Goal: Information Seeking & Learning: Learn about a topic

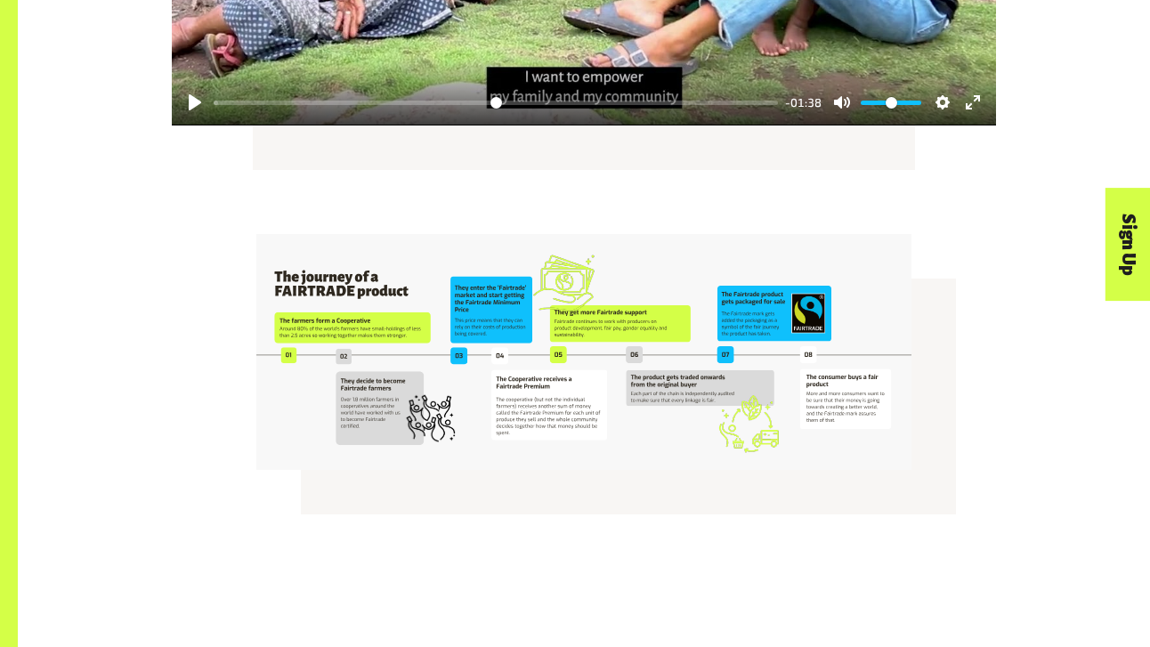
scroll to position [3160, 0]
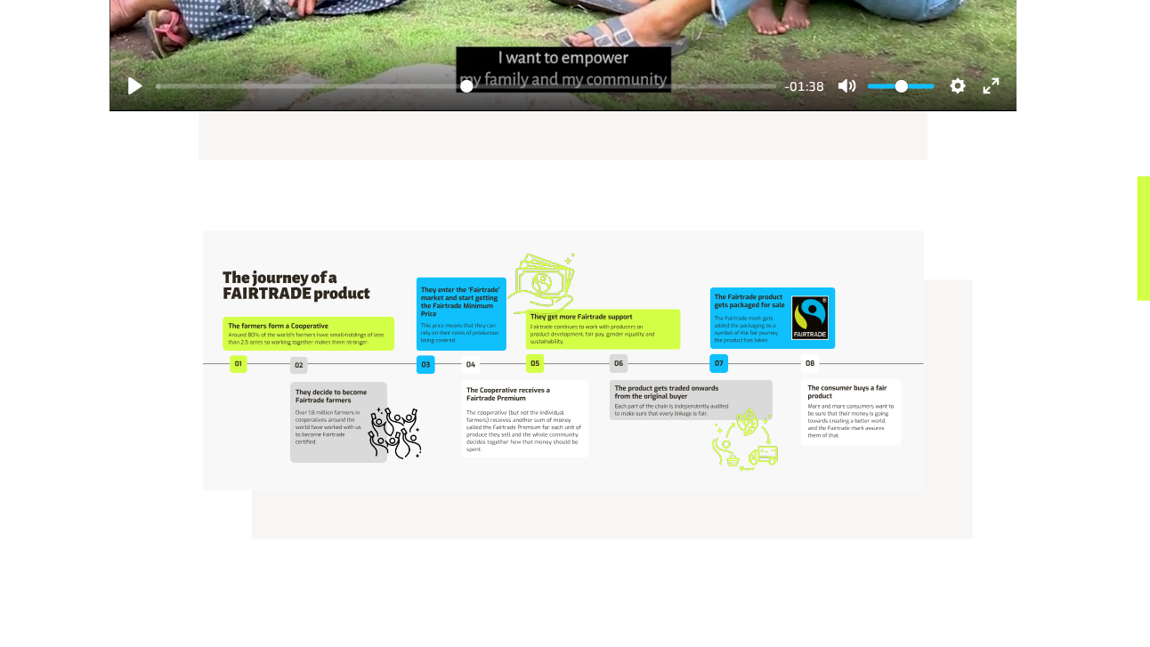
drag, startPoint x: 723, startPoint y: 408, endPoint x: 709, endPoint y: 420, distance: 18.9
click at [709, 420] on div at bounding box center [584, 355] width 1132 height 293
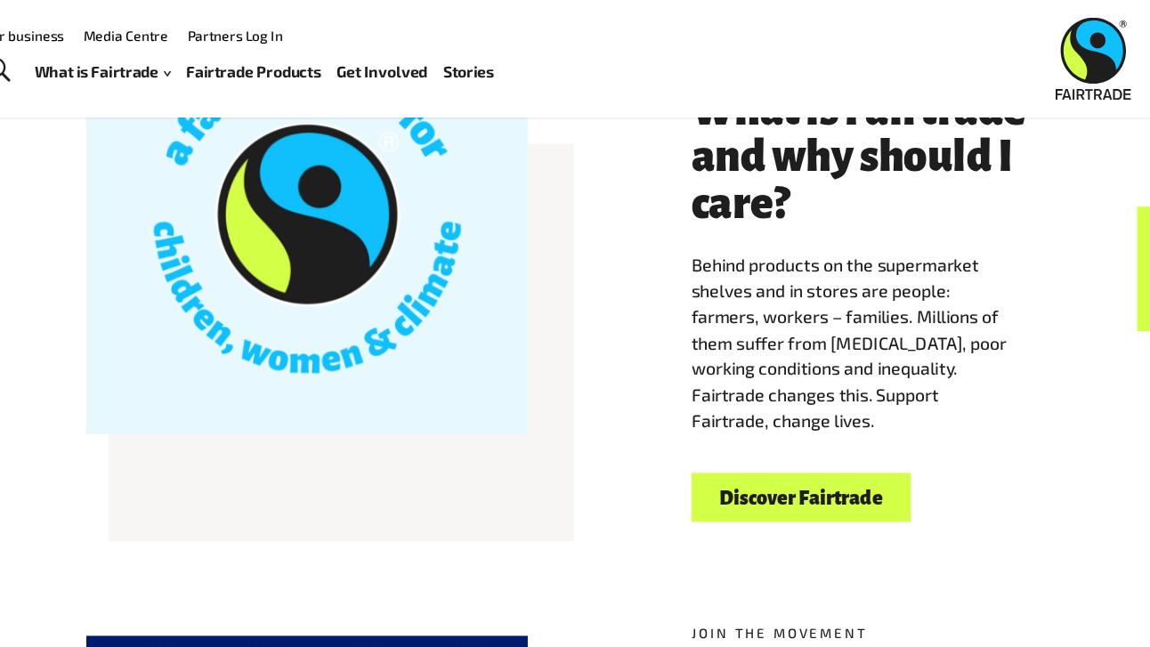
scroll to position [444, 0]
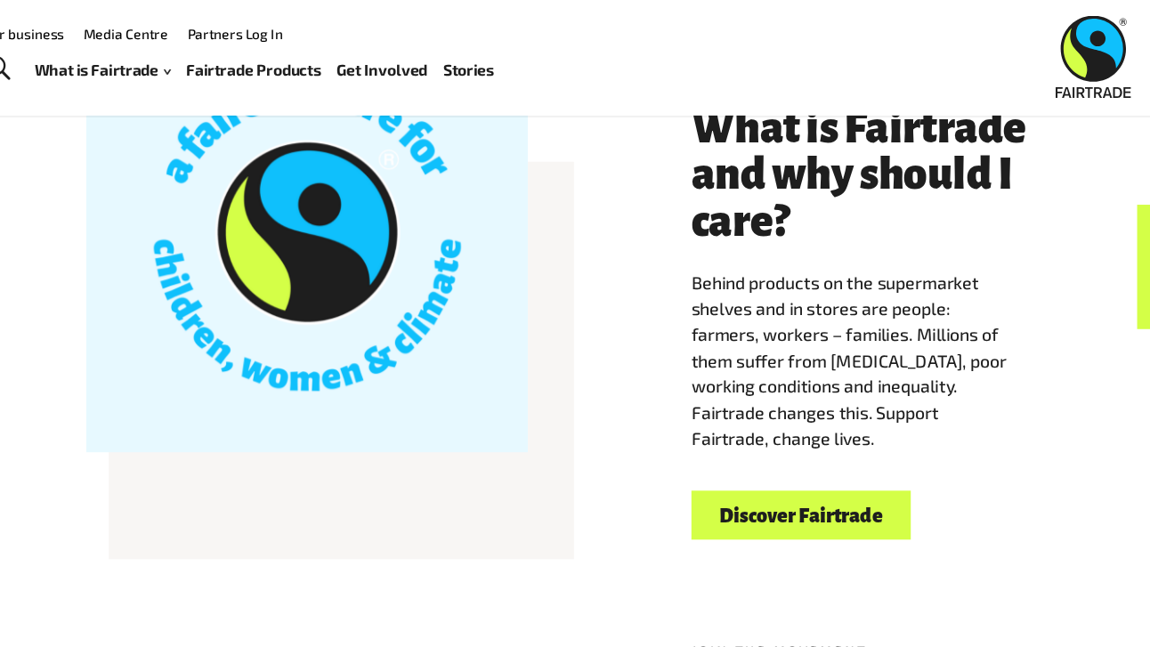
drag, startPoint x: 700, startPoint y: 258, endPoint x: 865, endPoint y: 400, distance: 217.8
click at [865, 400] on span "Behind products on the supermarket shelves and in stores are people: farmers, w…" at bounding box center [844, 328] width 287 height 161
click at [870, 400] on p "Behind products on the supermarket shelves and in stores are people: farmers, w…" at bounding box center [859, 330] width 317 height 166
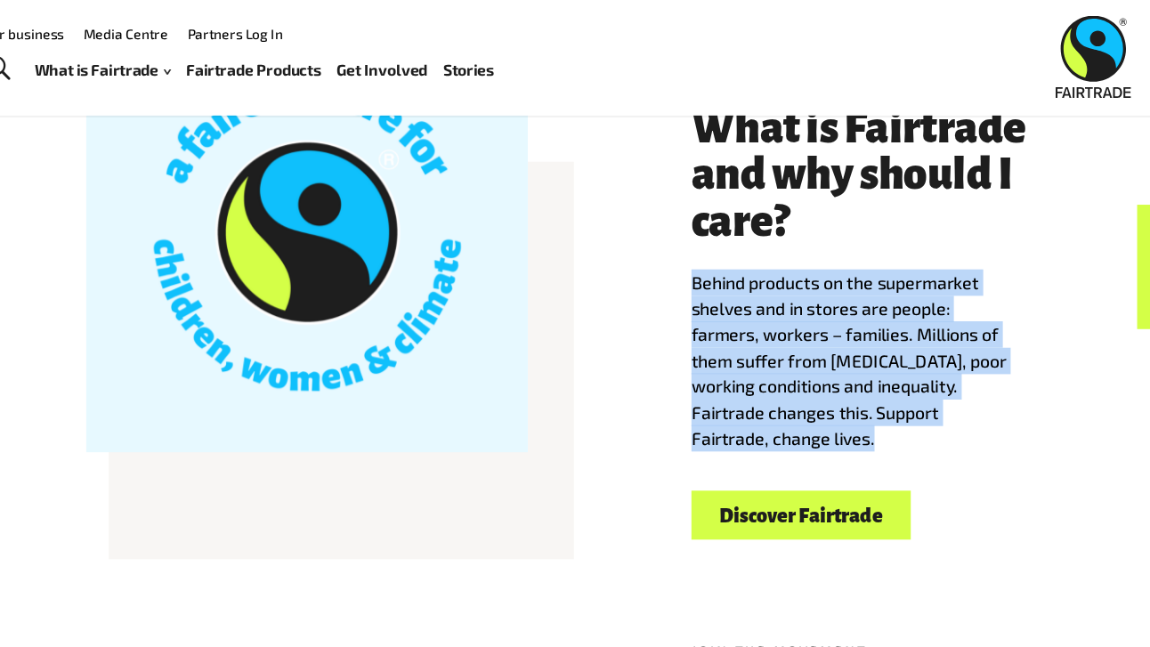
drag, startPoint x: 869, startPoint y: 400, endPoint x: 668, endPoint y: 248, distance: 251.0
click at [668, 248] on div "Welcome to Fairtrade What is Fairtrade and why should I care? Behind products o…" at bounding box center [584, 283] width 1015 height 420
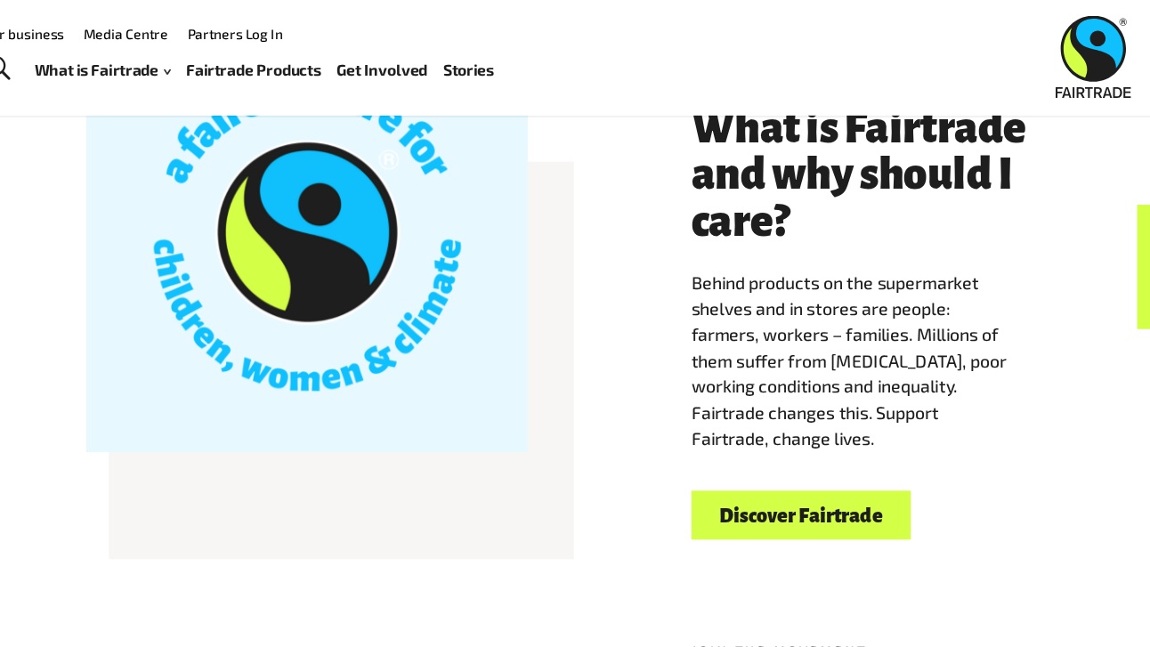
click at [757, 265] on span "Behind products on the supermarket shelves and in stores are people: farmers, w…" at bounding box center [844, 328] width 287 height 161
drag, startPoint x: 701, startPoint y: 259, endPoint x: 873, endPoint y: 404, distance: 225.5
click at [873, 404] on p "Behind products on the supermarket shelves and in stores are people: farmers, w…" at bounding box center [859, 330] width 317 height 166
drag, startPoint x: 873, startPoint y: 404, endPoint x: 748, endPoint y: 290, distance: 169.5
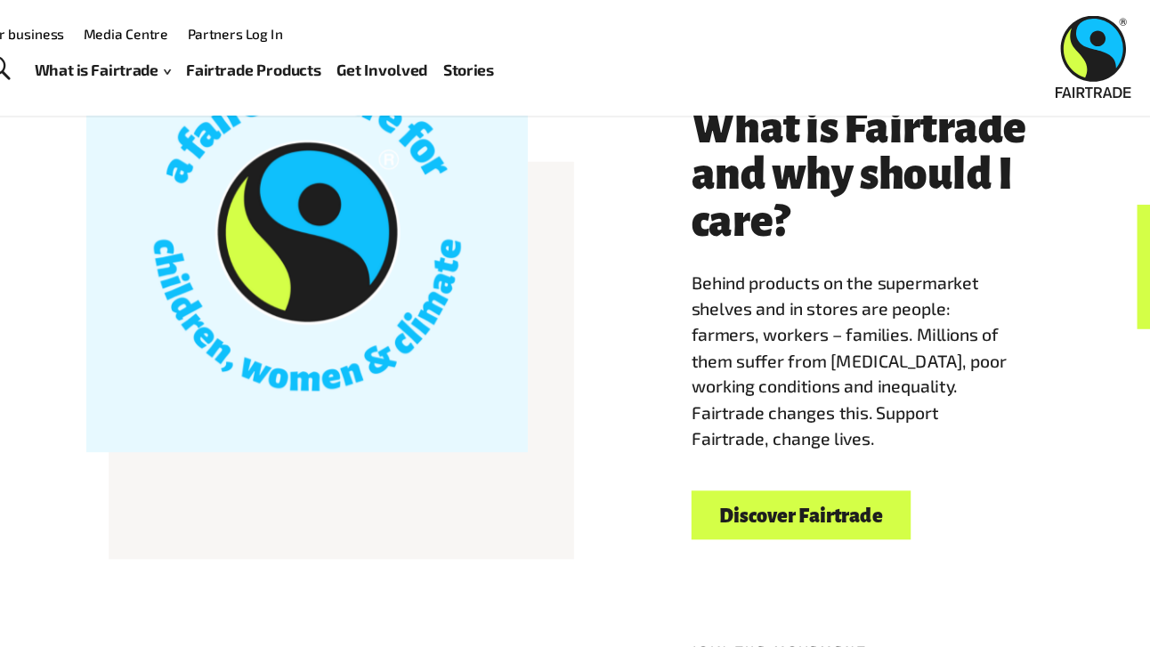
click at [748, 290] on p "Behind products on the supermarket shelves and in stores are people: farmers, w…" at bounding box center [859, 330] width 317 height 166
click at [748, 290] on span "Behind products on the supermarket shelves and in stores are people: farmers, w…" at bounding box center [844, 328] width 287 height 161
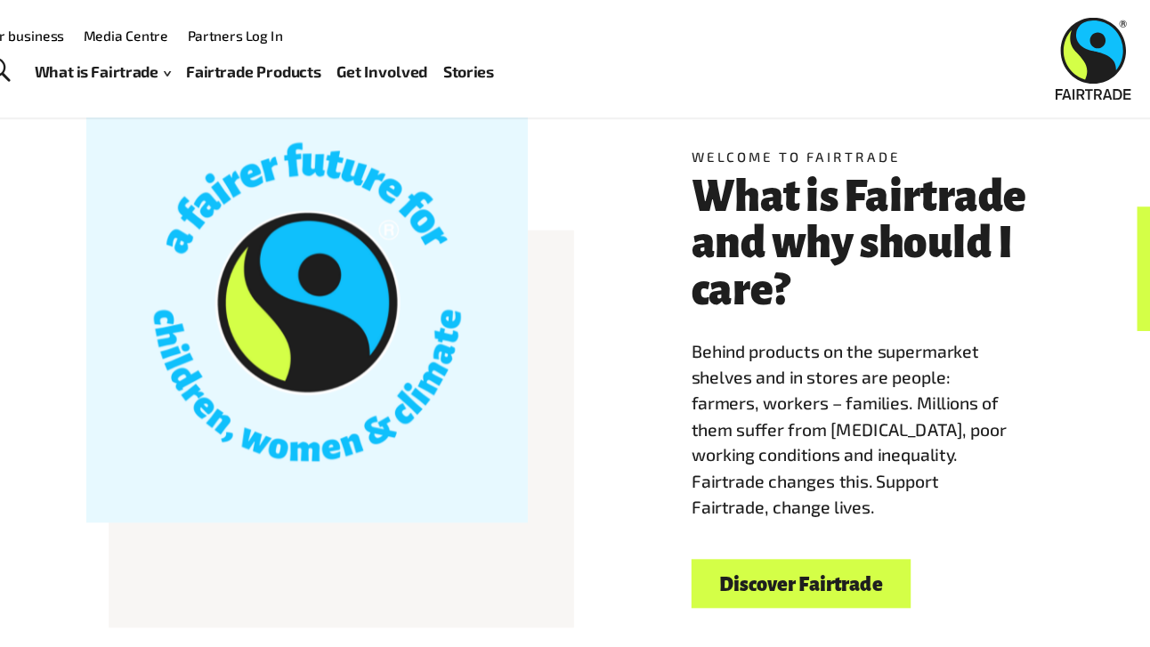
scroll to position [381, 0]
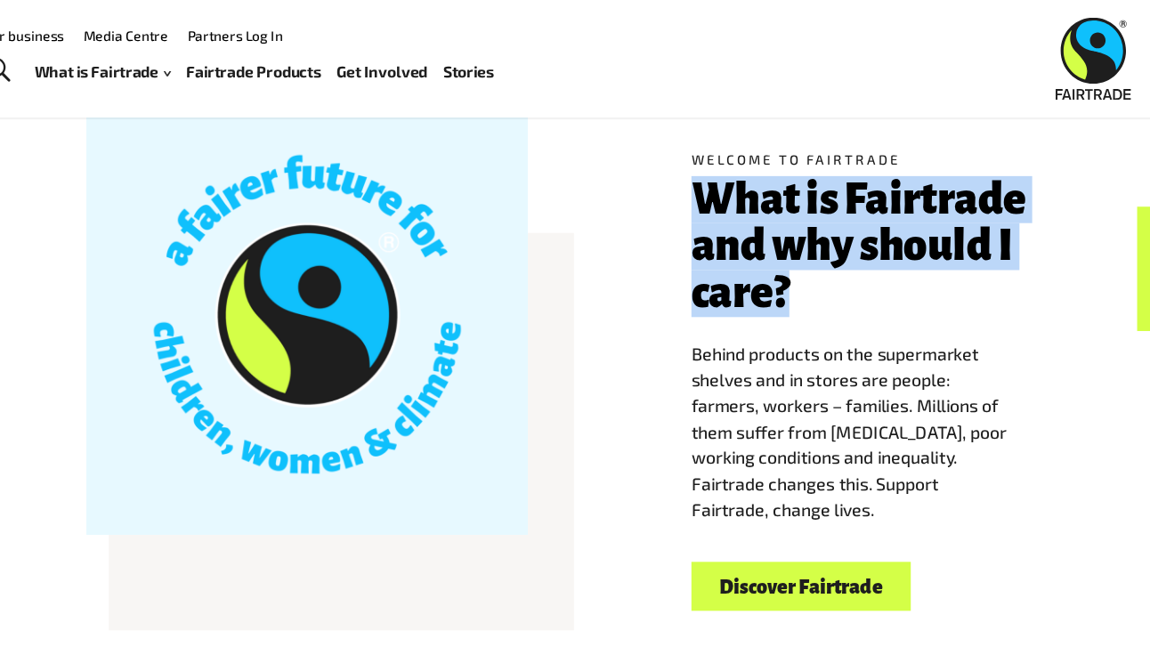
drag, startPoint x: 705, startPoint y: 177, endPoint x: 800, endPoint y: 262, distance: 127.4
click at [800, 262] on h3 "What is Fairtrade and why should I care?" at bounding box center [859, 224] width 317 height 128
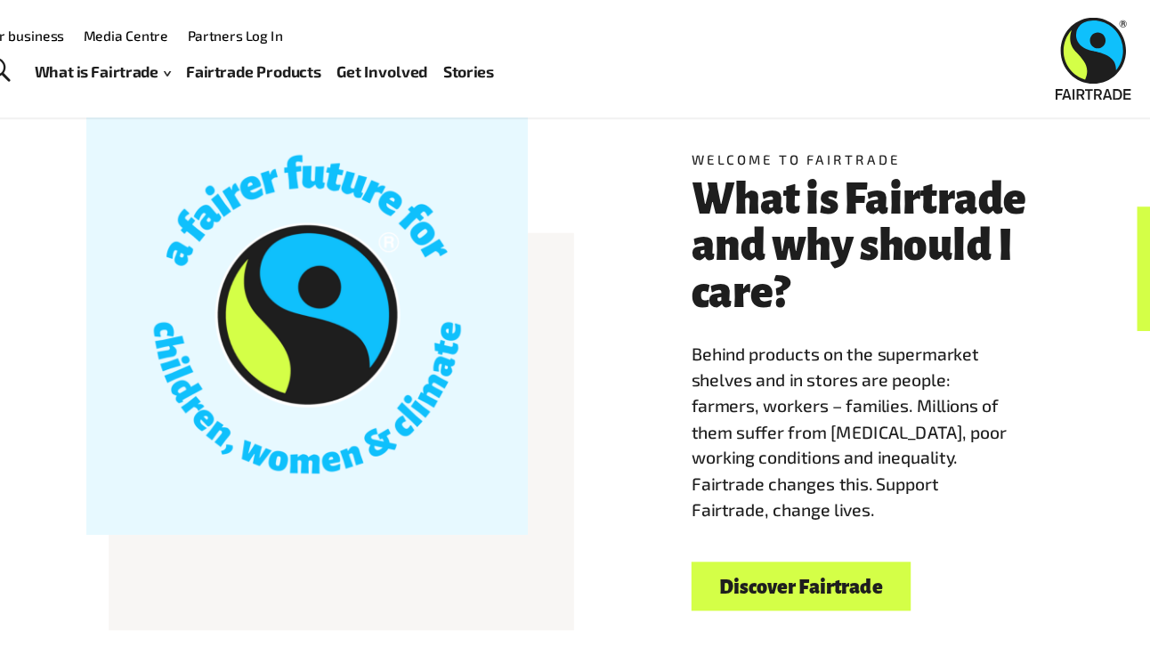
drag, startPoint x: 701, startPoint y: 323, endPoint x: 894, endPoint y: 461, distance: 237.4
click at [894, 461] on p "Behind products on the supermarket shelves and in stores are people: farmers, w…" at bounding box center [859, 393] width 317 height 166
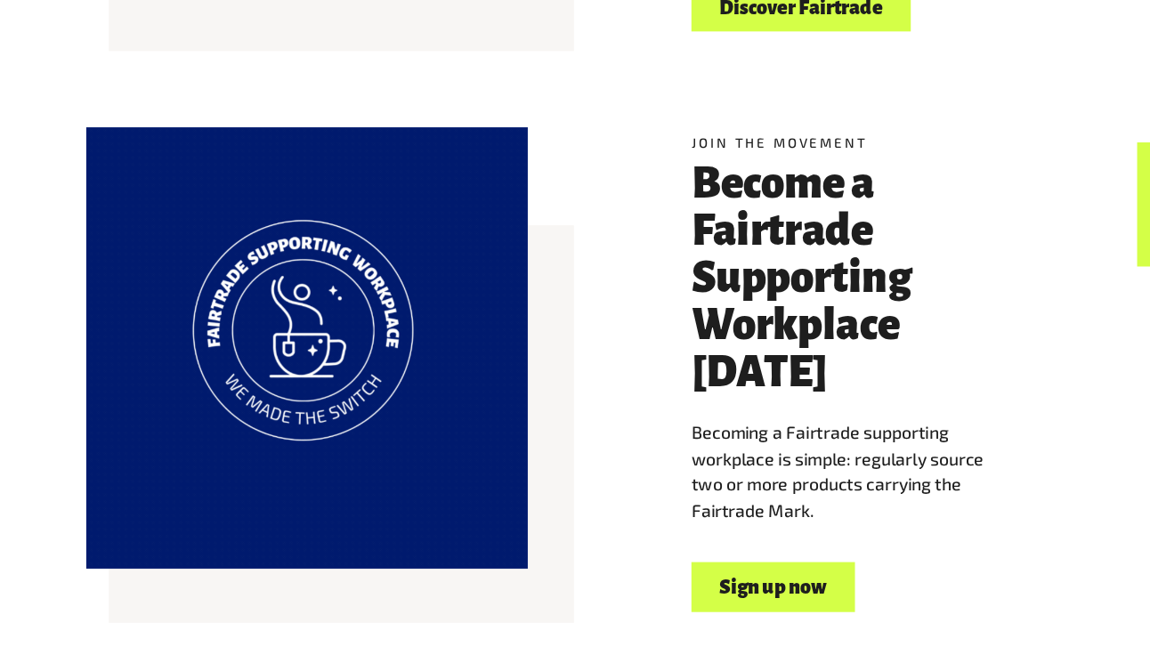
scroll to position [850, 0]
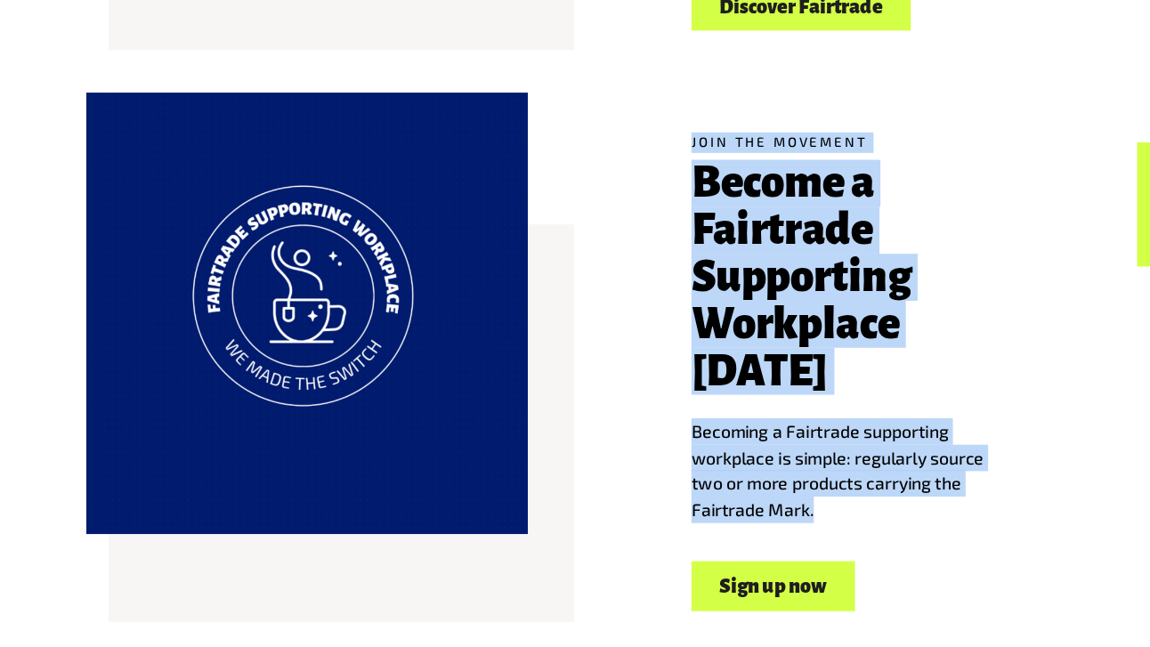
drag, startPoint x: 815, startPoint y: 489, endPoint x: 697, endPoint y: 177, distance: 333.3
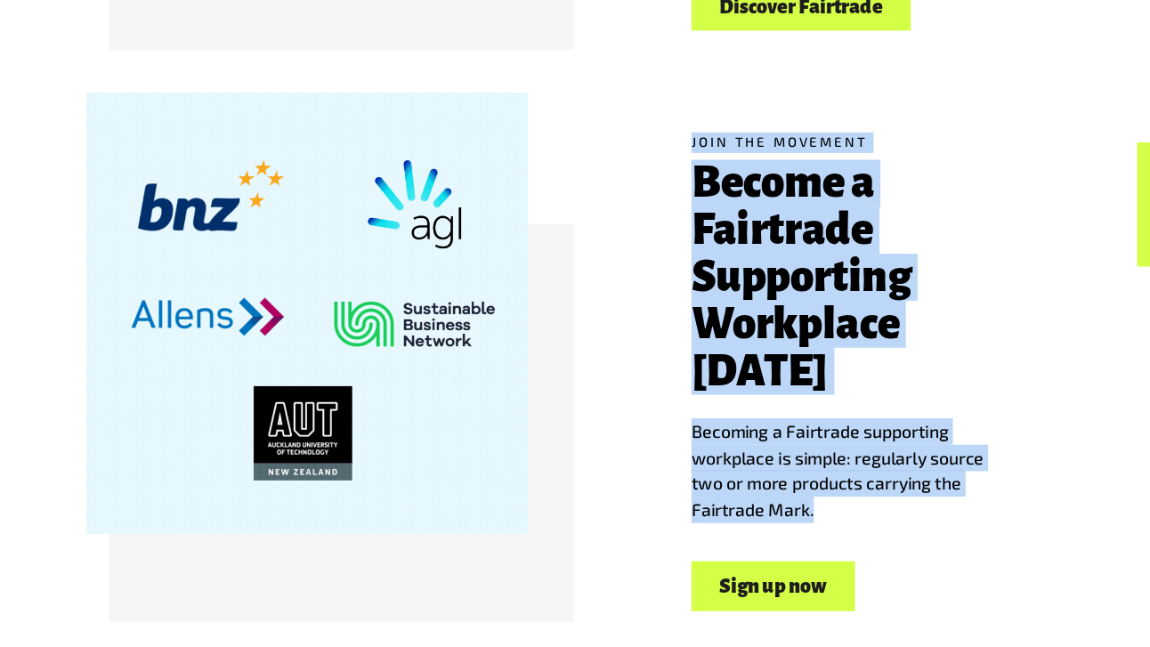
click at [697, 177] on div "Join the movement Become a Fairtrade Supporting Workplace [DATE] Becoming a Fai…" at bounding box center [584, 406] width 1132 height 527
click at [775, 218] on h3 "Become a Fairtrade Supporting Workplace [DATE]" at bounding box center [859, 311] width 317 height 214
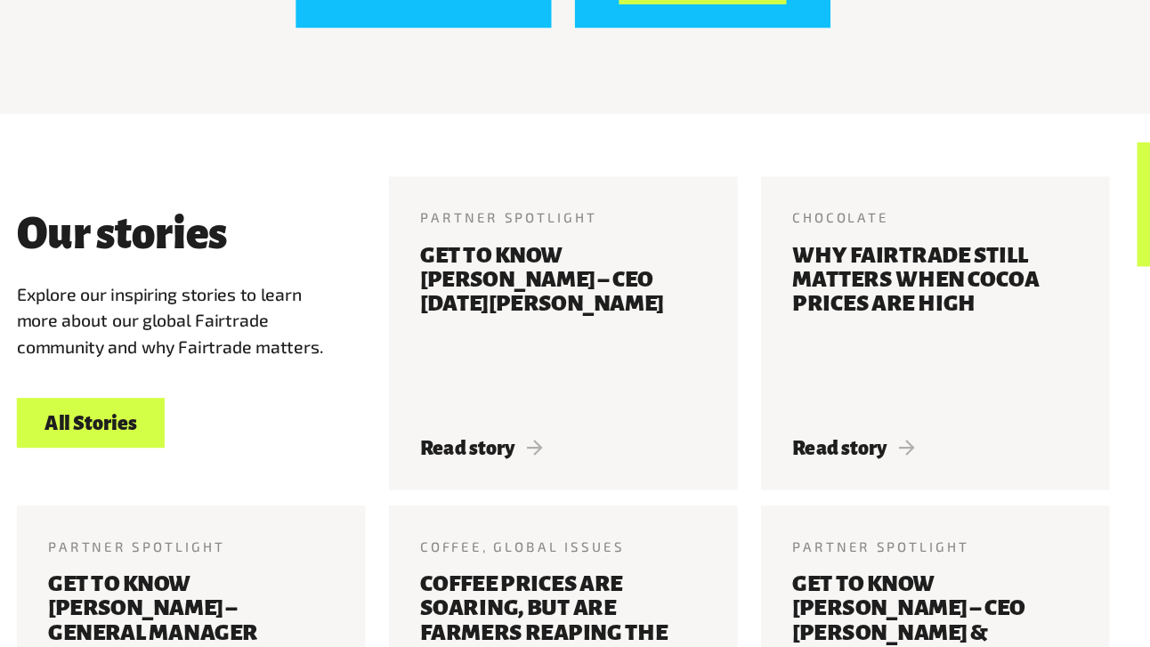
scroll to position [1805, 0]
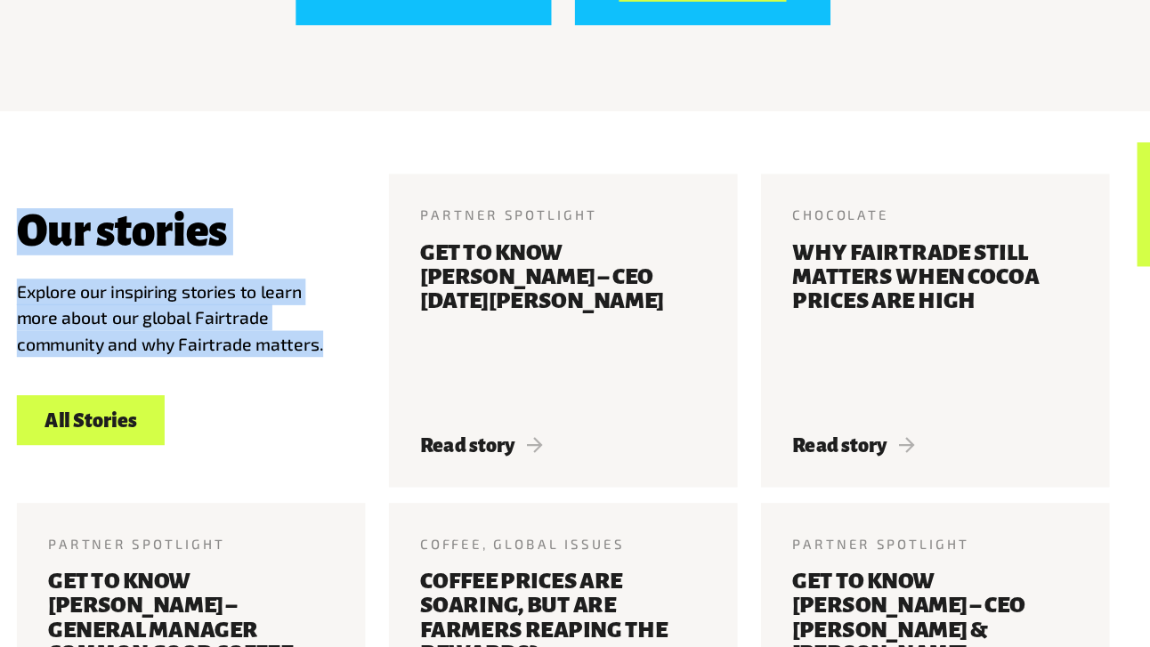
drag, startPoint x: 367, startPoint y: 340, endPoint x: 80, endPoint y: 248, distance: 300.9
click at [80, 248] on div "Our stories Explore our inspiring stories to learn more about our global Fairtr…" at bounding box center [246, 356] width 338 height 278
click at [237, 251] on h3 "Our stories" at bounding box center [182, 269] width 191 height 43
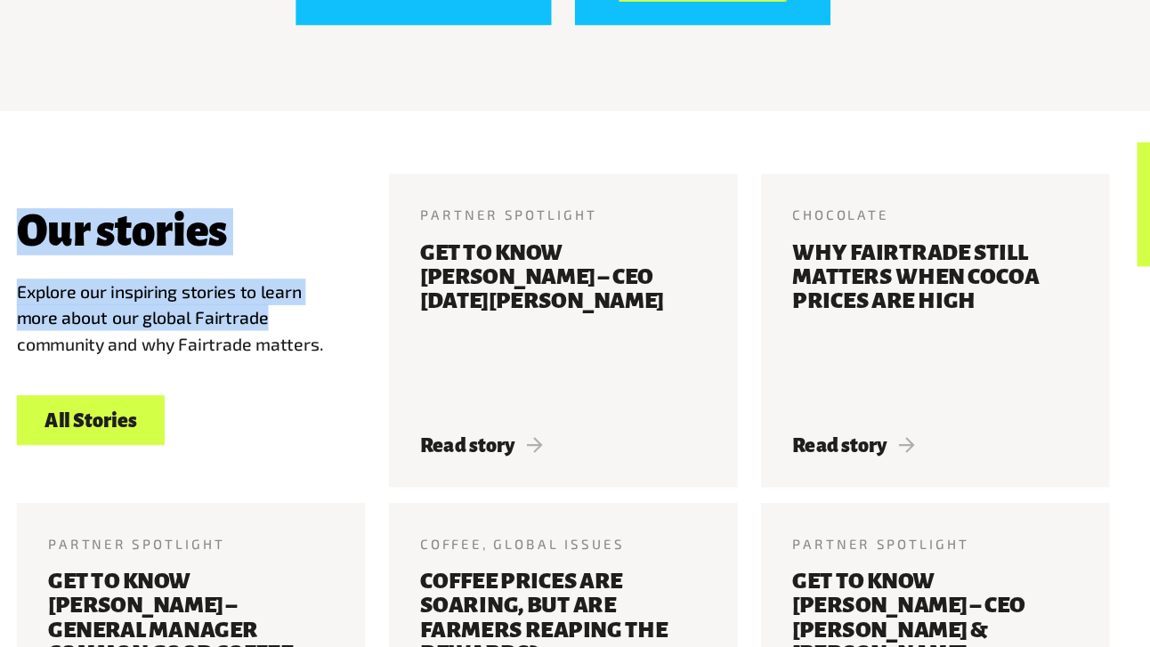
drag, startPoint x: 88, startPoint y: 238, endPoint x: 369, endPoint y: 328, distance: 295.6
click at [369, 328] on div "Our stories Explore our inspiring stories to learn more about our global Fairtr…" at bounding box center [246, 356] width 338 height 278
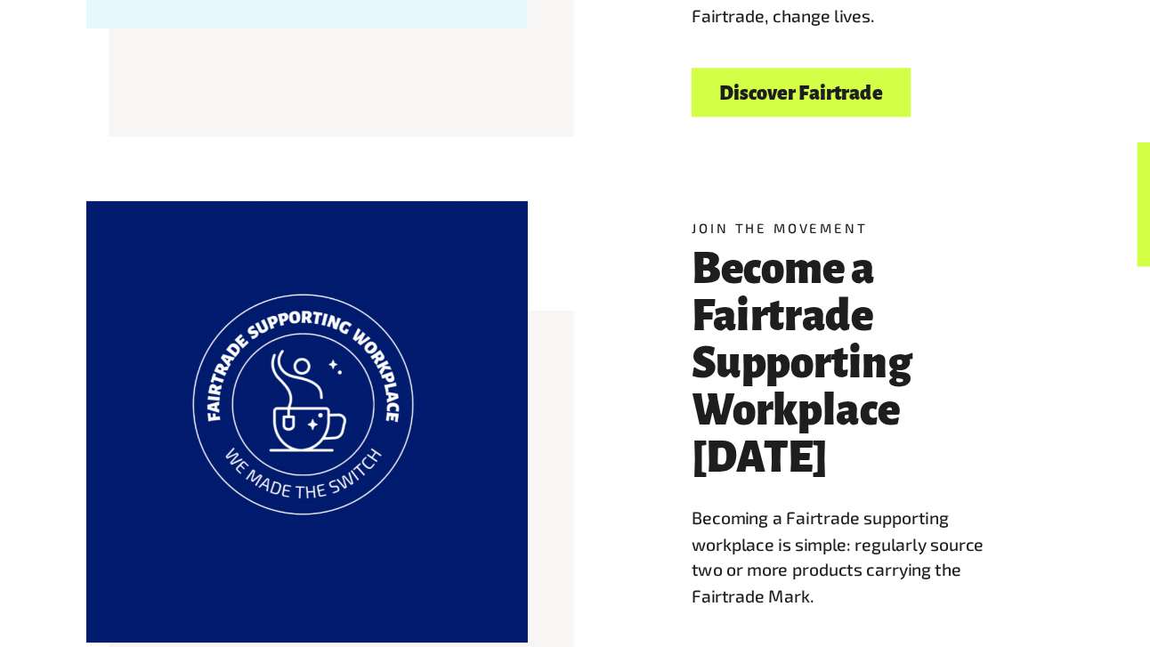
scroll to position [772, 0]
